Goal: Book appointment/travel/reservation

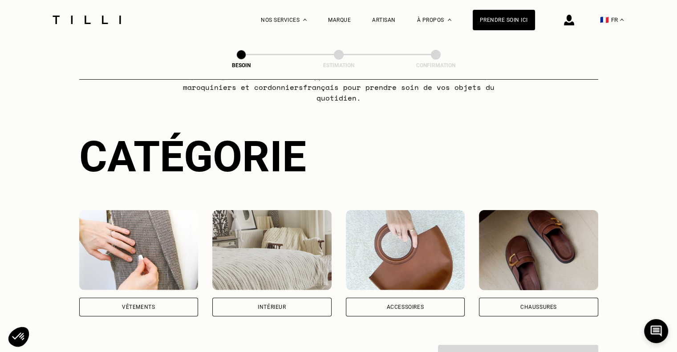
scroll to position [119, 0]
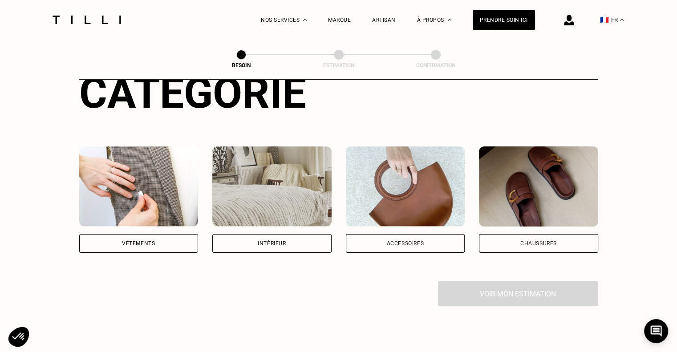
click at [155, 200] on img at bounding box center [138, 187] width 119 height 80
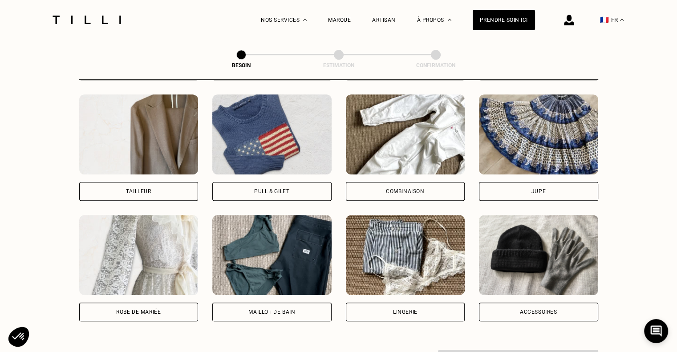
scroll to position [527, 0]
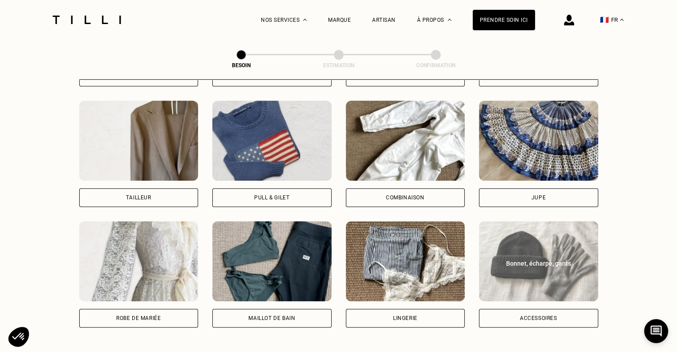
click at [538, 255] on div "Bonnet, écharpe, gants" at bounding box center [538, 261] width 119 height 13
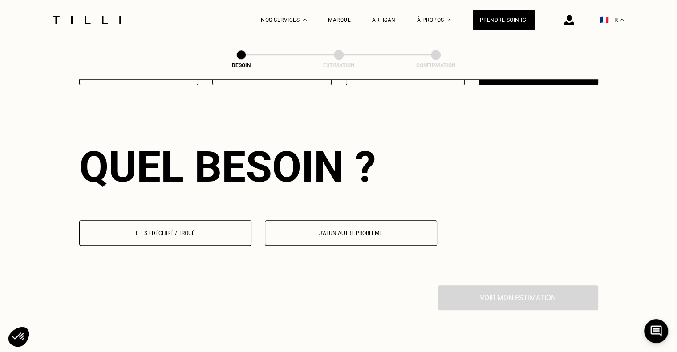
scroll to position [774, 0]
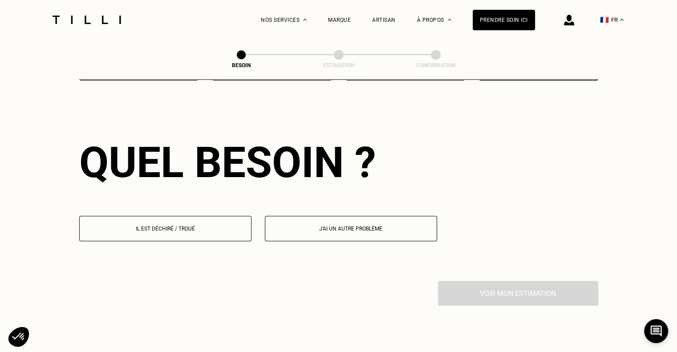
click at [178, 226] on p "Il est déchiré / troué" at bounding box center [165, 229] width 163 height 6
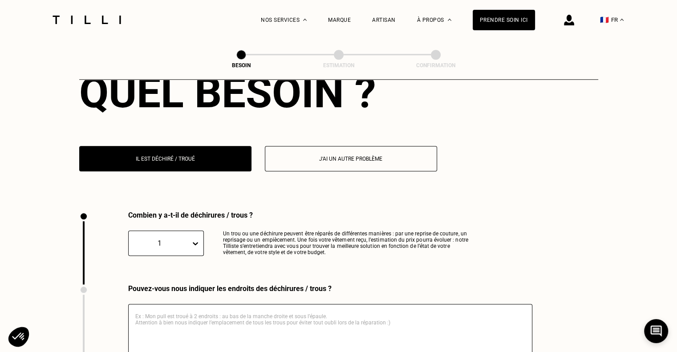
scroll to position [829, 0]
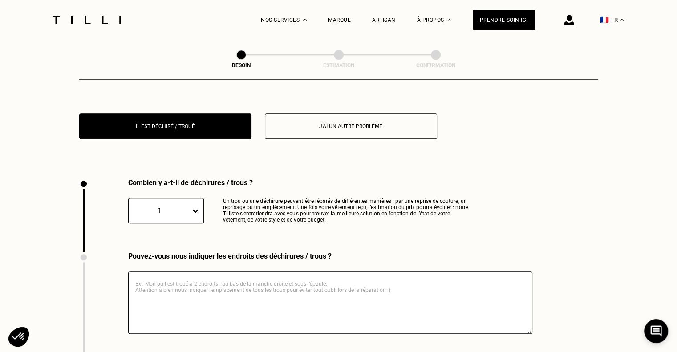
click at [192, 224] on div "1" at bounding box center [166, 210] width 76 height 25
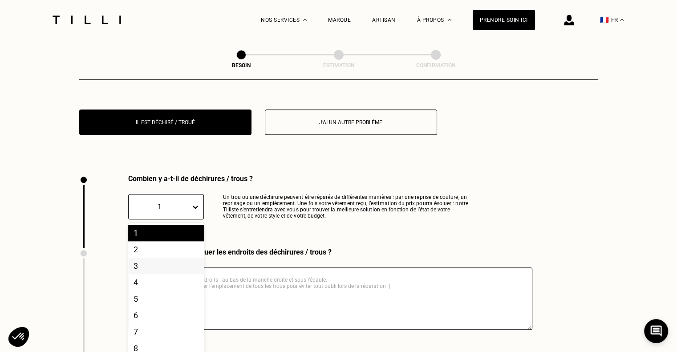
scroll to position [881, 0]
click at [139, 261] on div "3" at bounding box center [166, 265] width 76 height 16
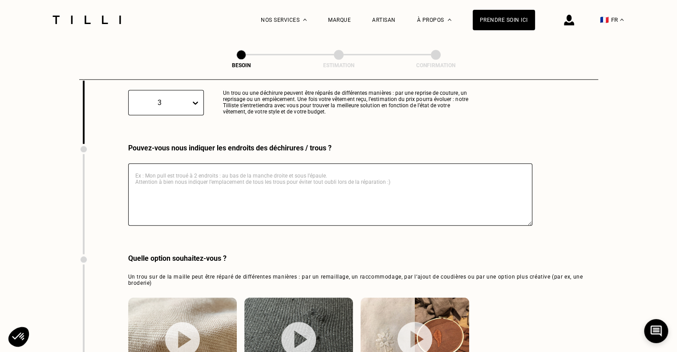
scroll to position [1000, 0]
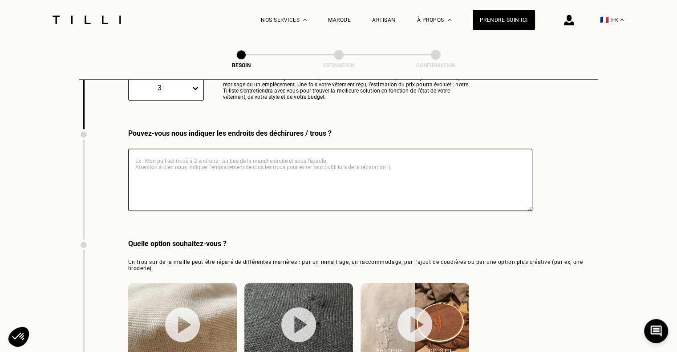
click at [166, 149] on textarea at bounding box center [330, 180] width 404 height 62
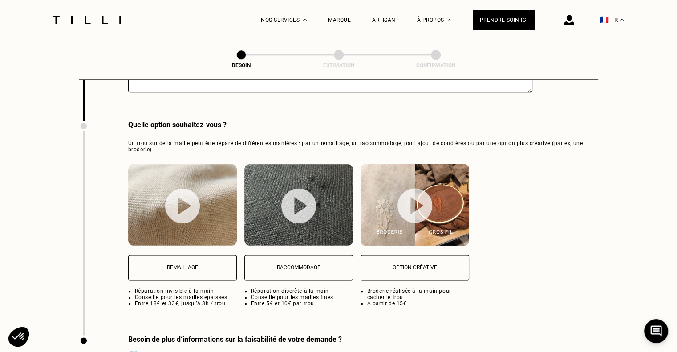
type textarea "UNE GRANDE COUVERTURE EN CACHEMIRE TROUEE PAR DES MITES"
click at [377, 121] on div "Quelle option souhaitez-vous ?" at bounding box center [363, 125] width 470 height 8
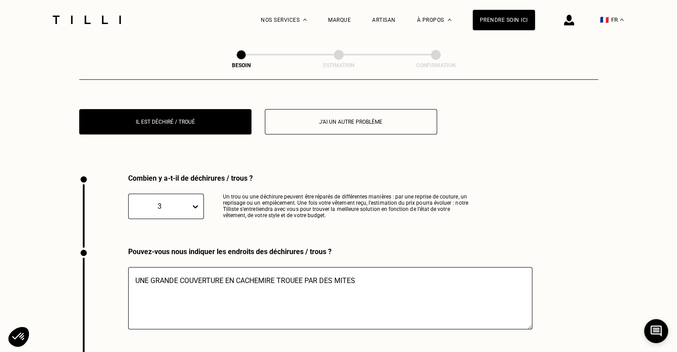
click at [362, 275] on textarea "UNE GRANDE COUVERTURE EN CACHEMIRE TROUEE PAR DES MITES" at bounding box center [330, 298] width 404 height 62
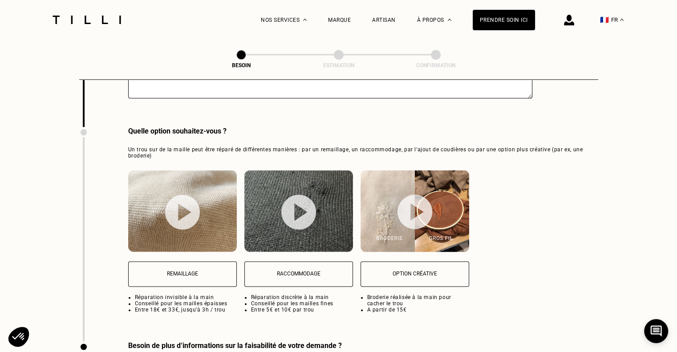
scroll to position [1119, 0]
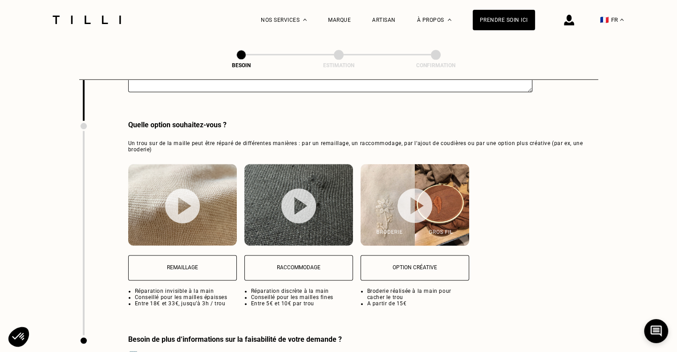
click at [183, 200] on img at bounding box center [182, 205] width 35 height 35
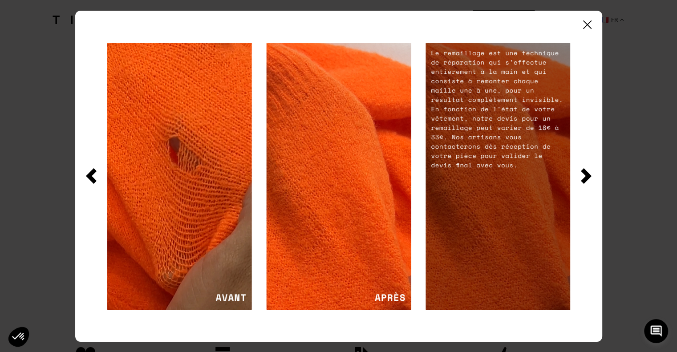
scroll to position [1348, 0]
click at [583, 178] on img at bounding box center [586, 176] width 11 height 16
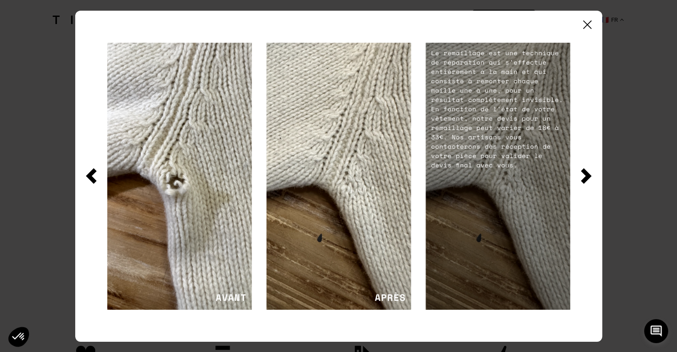
click at [586, 176] on img at bounding box center [586, 176] width 11 height 16
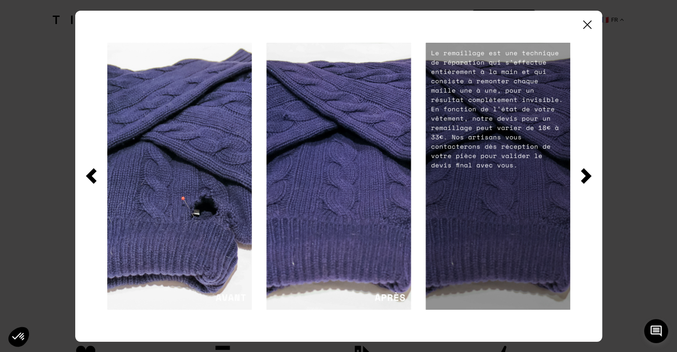
click at [586, 177] on img at bounding box center [586, 176] width 11 height 16
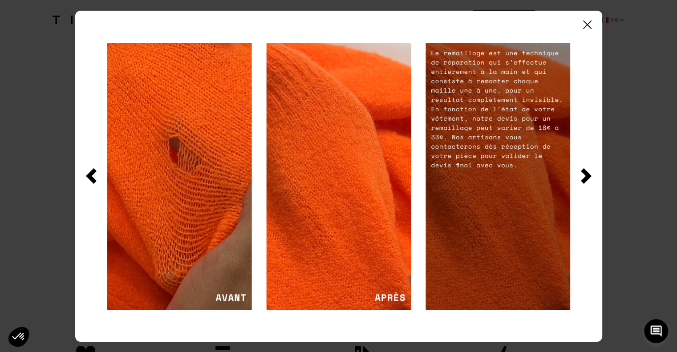
click at [586, 177] on img at bounding box center [586, 176] width 11 height 16
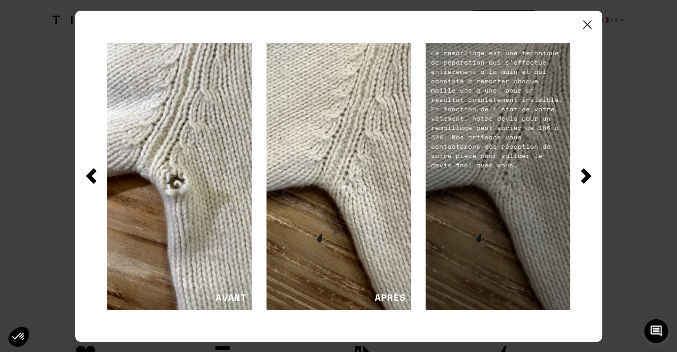
drag, startPoint x: 587, startPoint y: 24, endPoint x: 432, endPoint y: 95, distance: 170.6
click at [586, 24] on img at bounding box center [587, 24] width 8 height 8
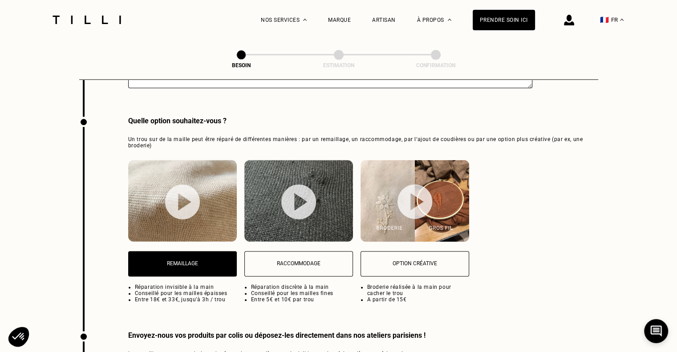
scroll to position [1110, 0]
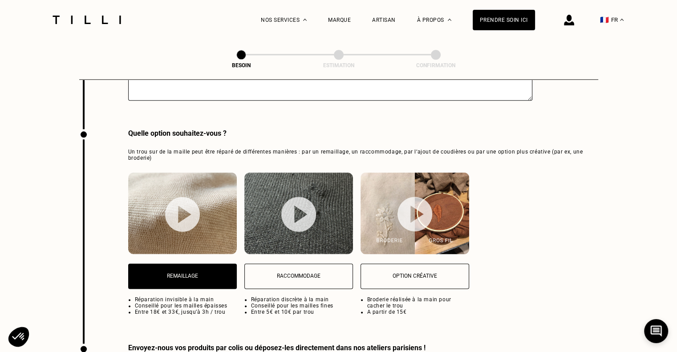
click at [303, 206] on img at bounding box center [298, 214] width 35 height 35
select select "FR"
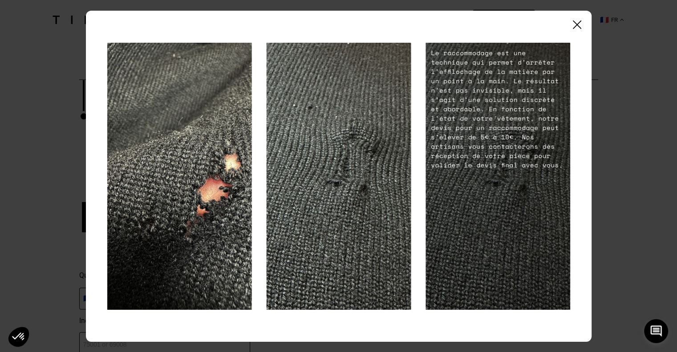
scroll to position [1348, 0]
click at [575, 30] on div at bounding box center [339, 176] width 506 height 331
click at [577, 23] on img at bounding box center [577, 24] width 8 height 8
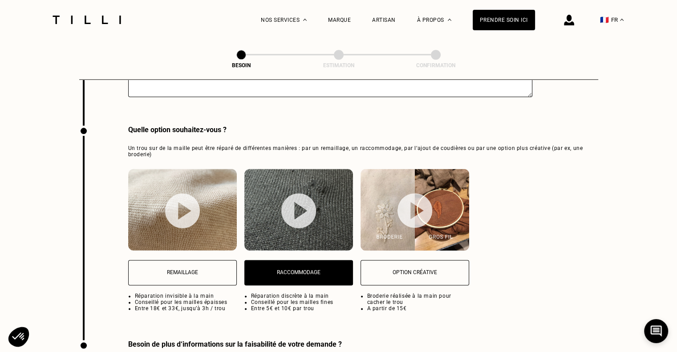
scroll to position [1229, 0]
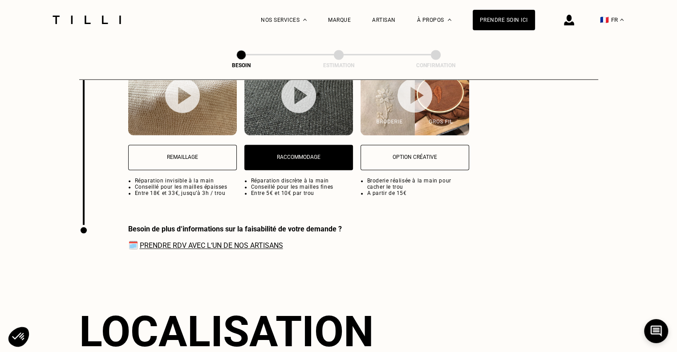
click at [171, 154] on p "Remaillage" at bounding box center [182, 157] width 99 height 6
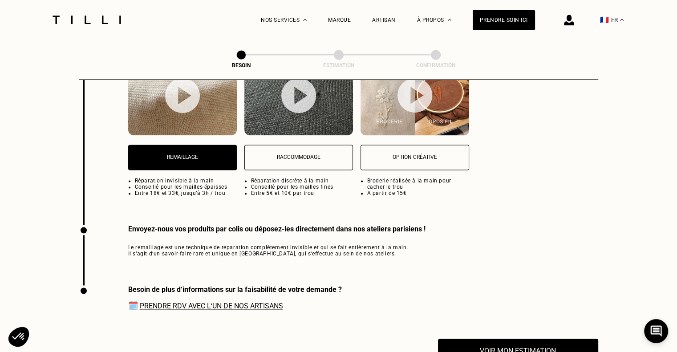
click at [415, 92] on img at bounding box center [415, 94] width 35 height 35
select select "FR"
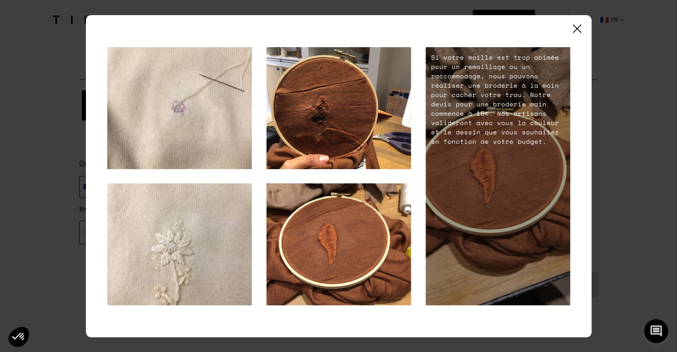
scroll to position [1466, 0]
drag, startPoint x: 584, startPoint y: 28, endPoint x: 577, endPoint y: 33, distance: 9.5
click at [579, 32] on div at bounding box center [339, 176] width 506 height 322
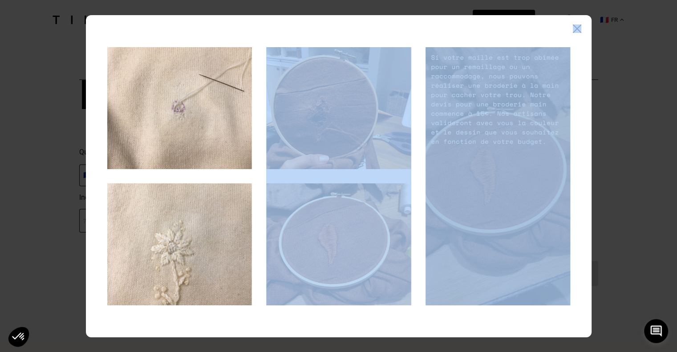
click at [578, 27] on img at bounding box center [577, 28] width 8 height 8
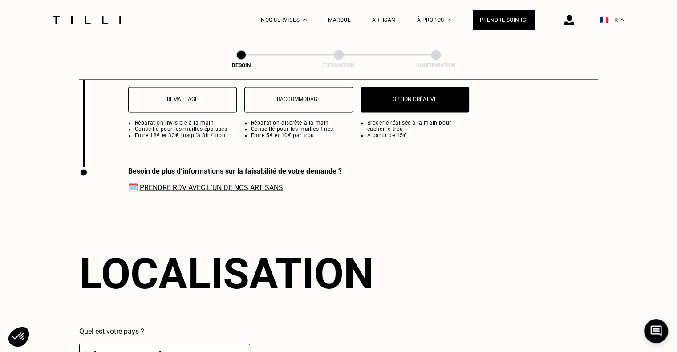
scroll to position [1229, 0]
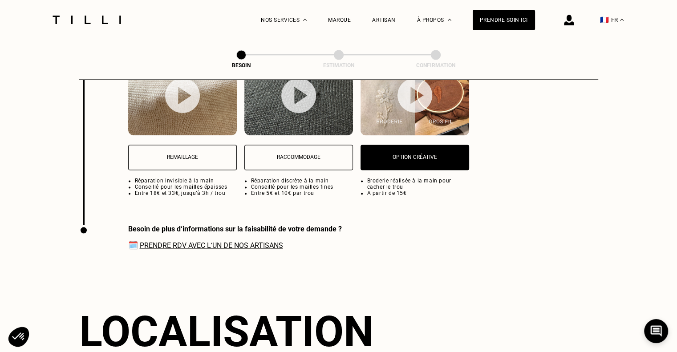
click at [219, 242] on link "Prendre RDV avec l‘un de nos artisans" at bounding box center [211, 245] width 143 height 8
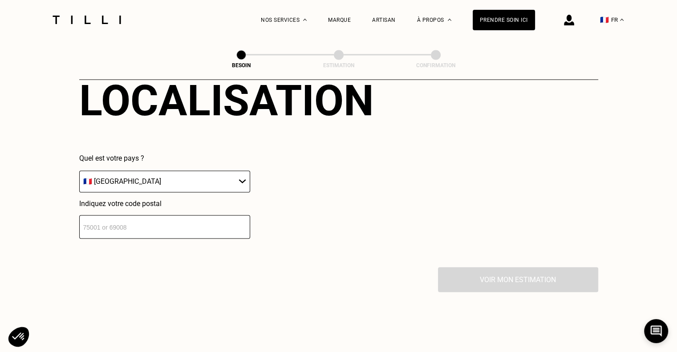
scroll to position [1466, 0]
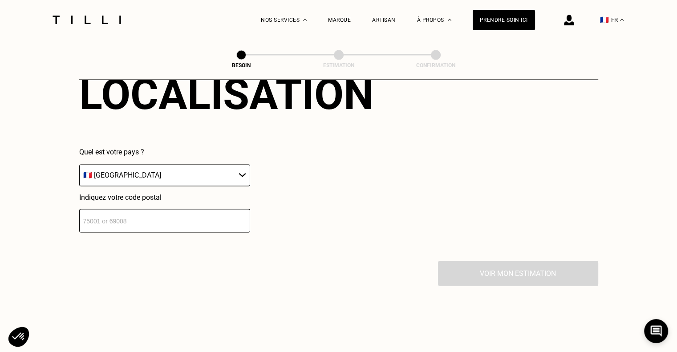
click at [137, 219] on input "number" at bounding box center [164, 221] width 171 height 24
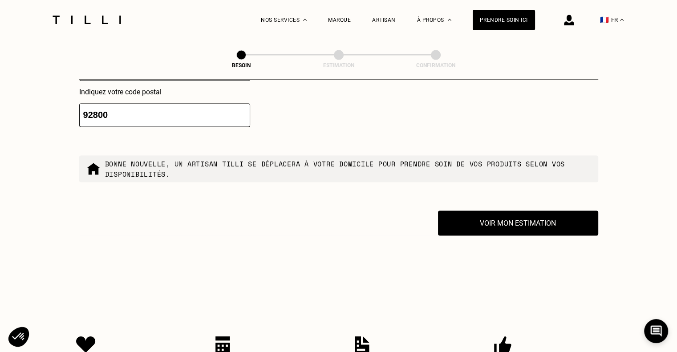
scroll to position [1530, 0]
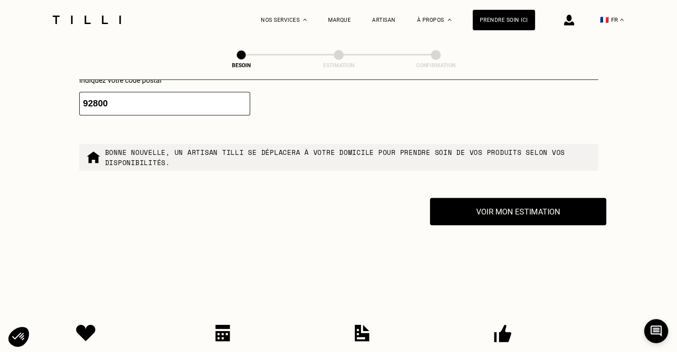
type input "92800"
click at [519, 206] on button "Voir mon estimation" at bounding box center [518, 212] width 176 height 28
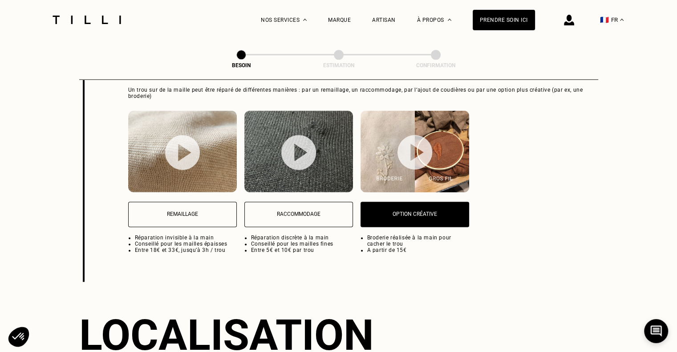
scroll to position [1055, 0]
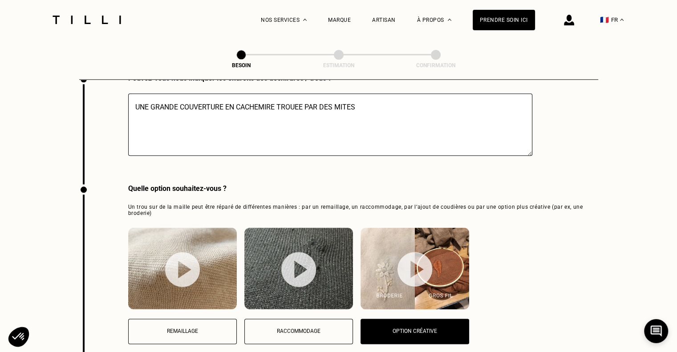
click at [176, 327] on button "Remaillage" at bounding box center [182, 331] width 109 height 25
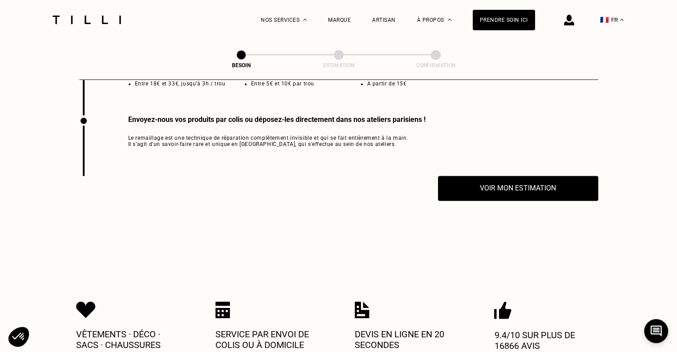
scroll to position [1348, 0]
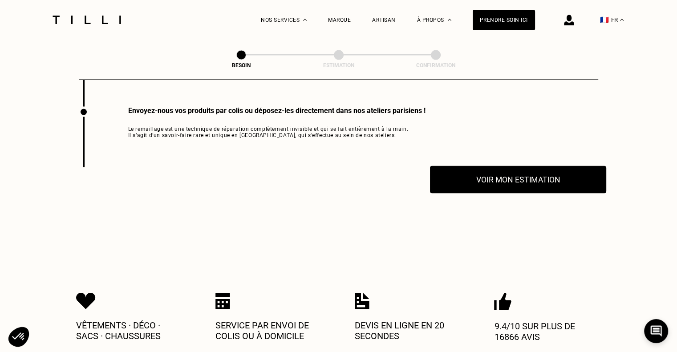
click at [507, 178] on button "Voir mon estimation" at bounding box center [518, 180] width 176 height 28
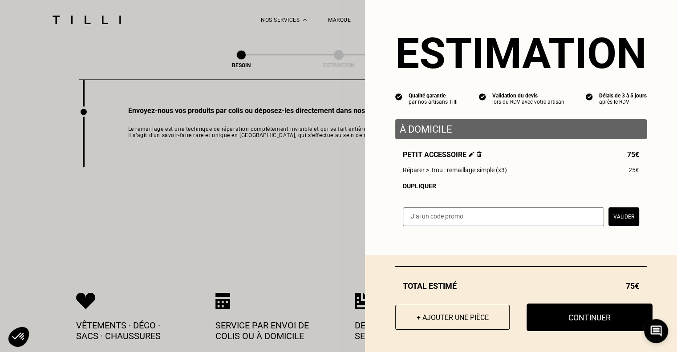
click at [574, 319] on button "Continuer" at bounding box center [590, 318] width 126 height 28
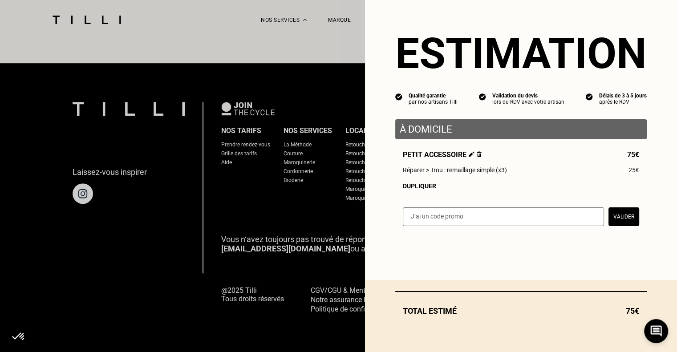
scroll to position [549, 0]
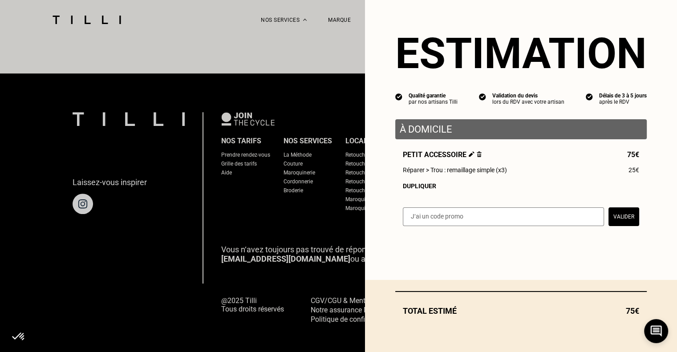
select select "FR"
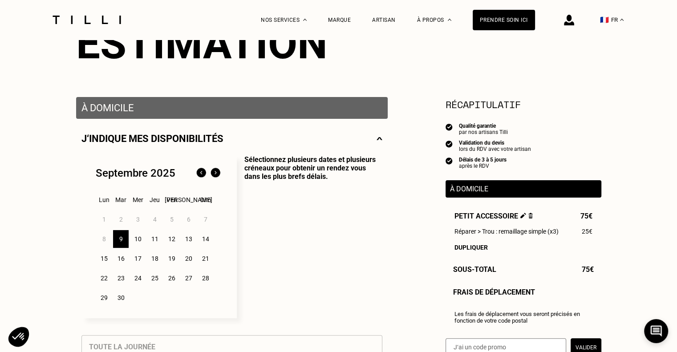
scroll to position [237, 0]
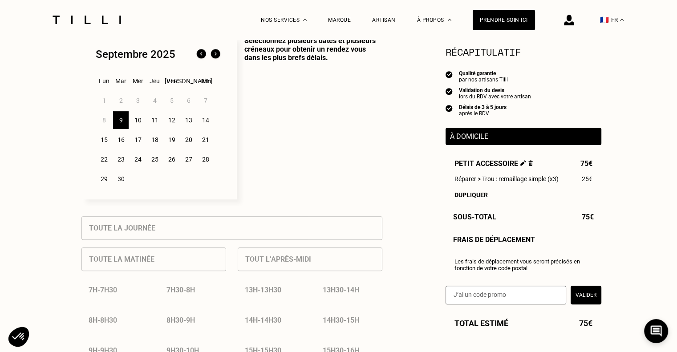
click at [470, 302] on input "text" at bounding box center [506, 295] width 121 height 19
type input "92800"
click at [590, 299] on button "Valider" at bounding box center [586, 295] width 31 height 19
click at [330, 163] on p "Sélectionnez plusieurs dates et plusieurs créneaux pour obtenir un rendez vous …" at bounding box center [310, 118] width 146 height 163
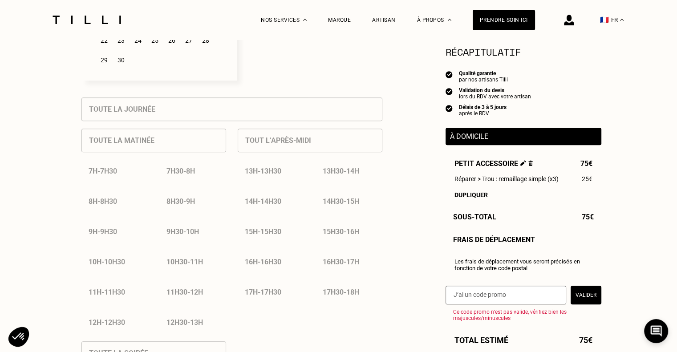
click at [175, 231] on div "9h30 - 10h" at bounding box center [192, 231] width 67 height 23
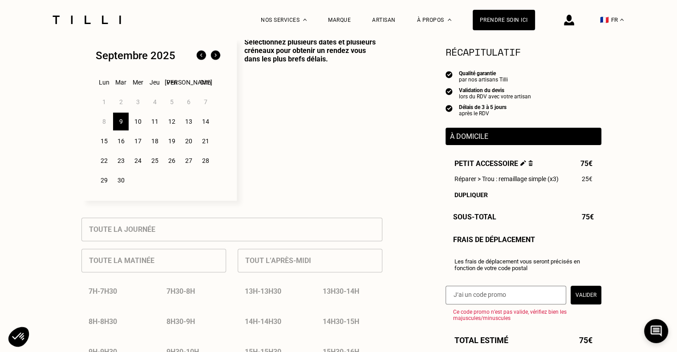
scroll to position [118, 0]
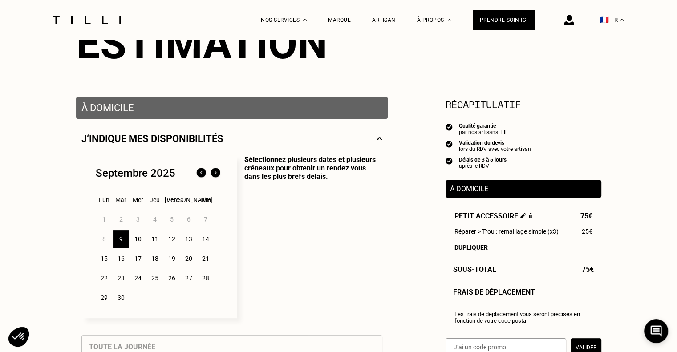
click at [135, 246] on div "10" at bounding box center [138, 239] width 16 height 18
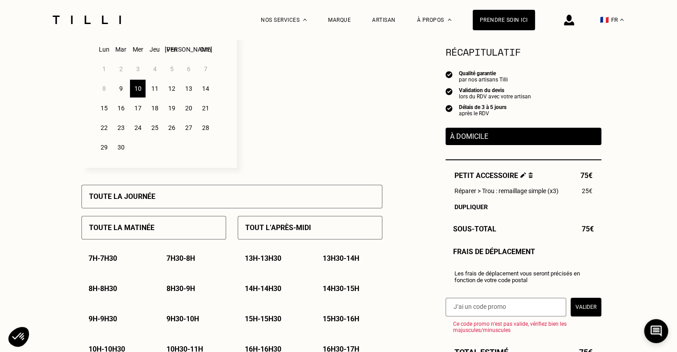
scroll to position [356, 0]
